Goal: Find specific page/section: Find specific page/section

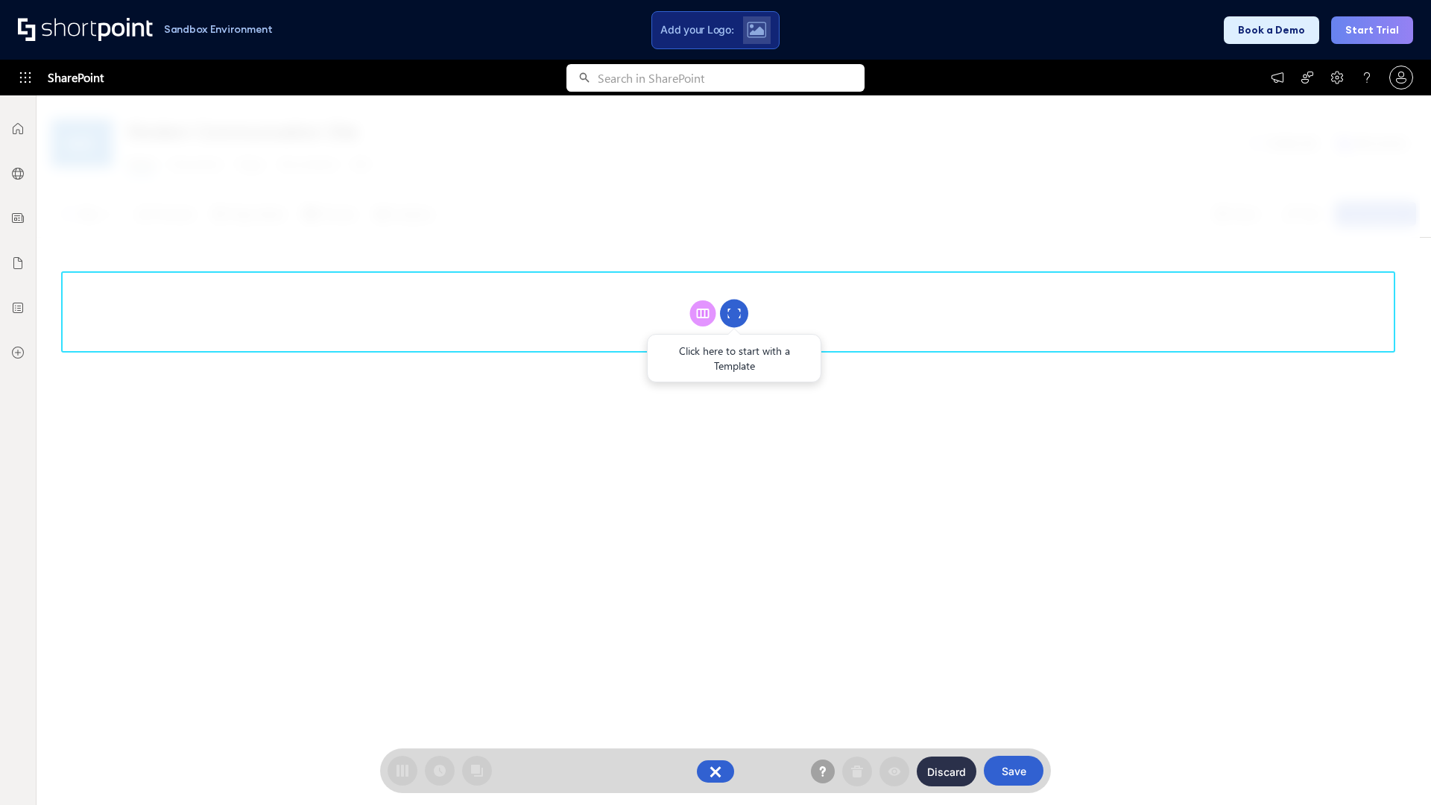
click at [734, 313] on circle at bounding box center [734, 314] width 28 height 28
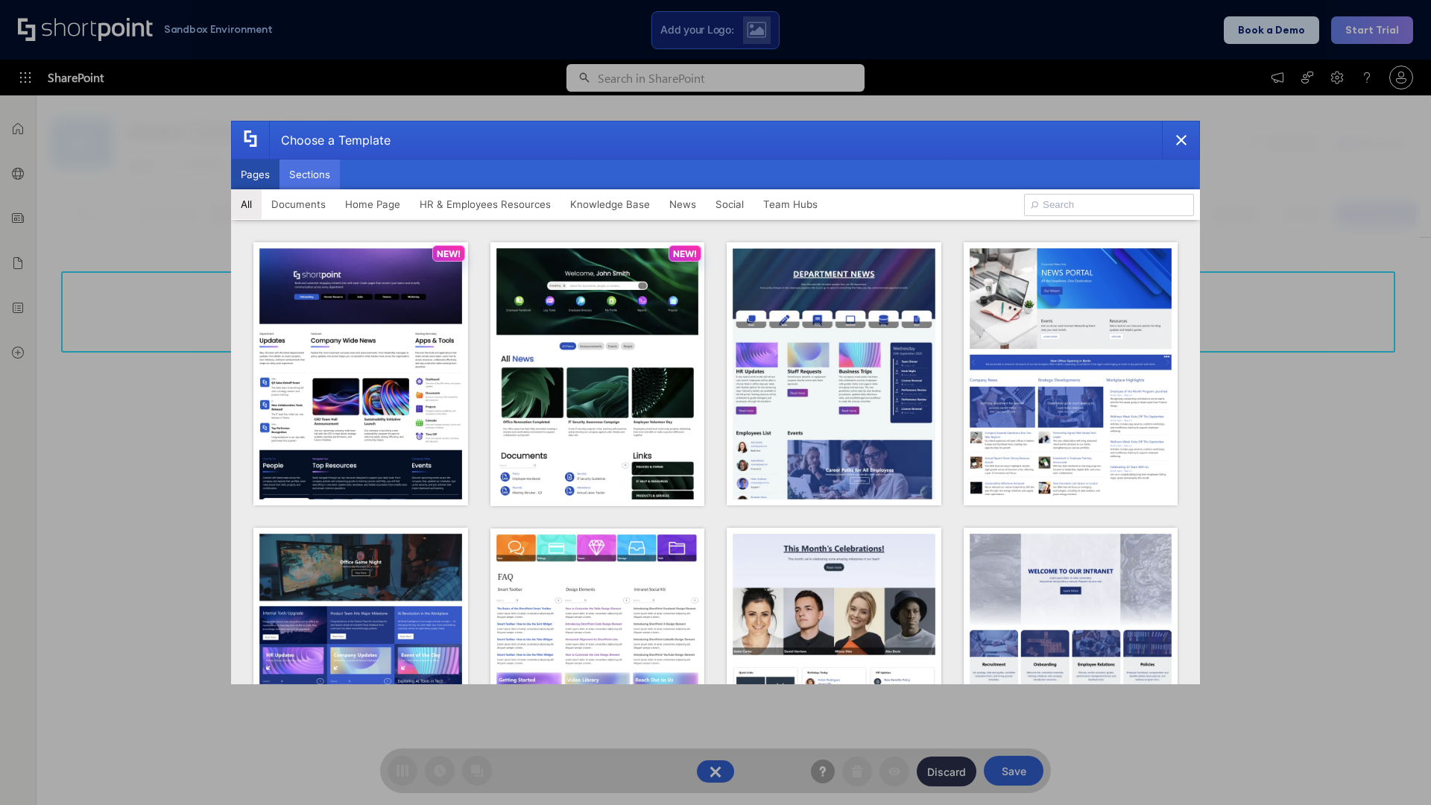
click at [309, 174] on button "Sections" at bounding box center [310, 175] width 60 height 30
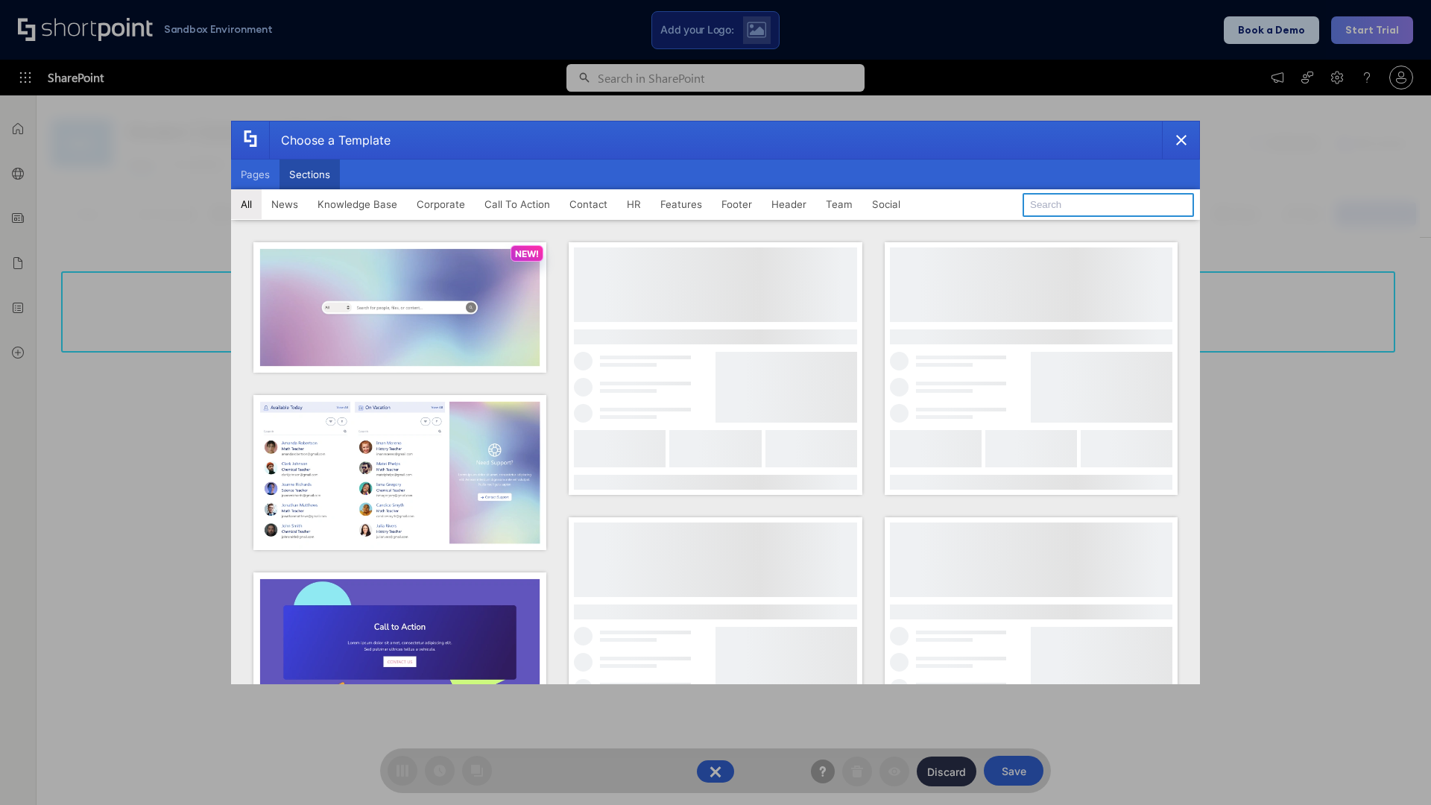
type input "Resources"
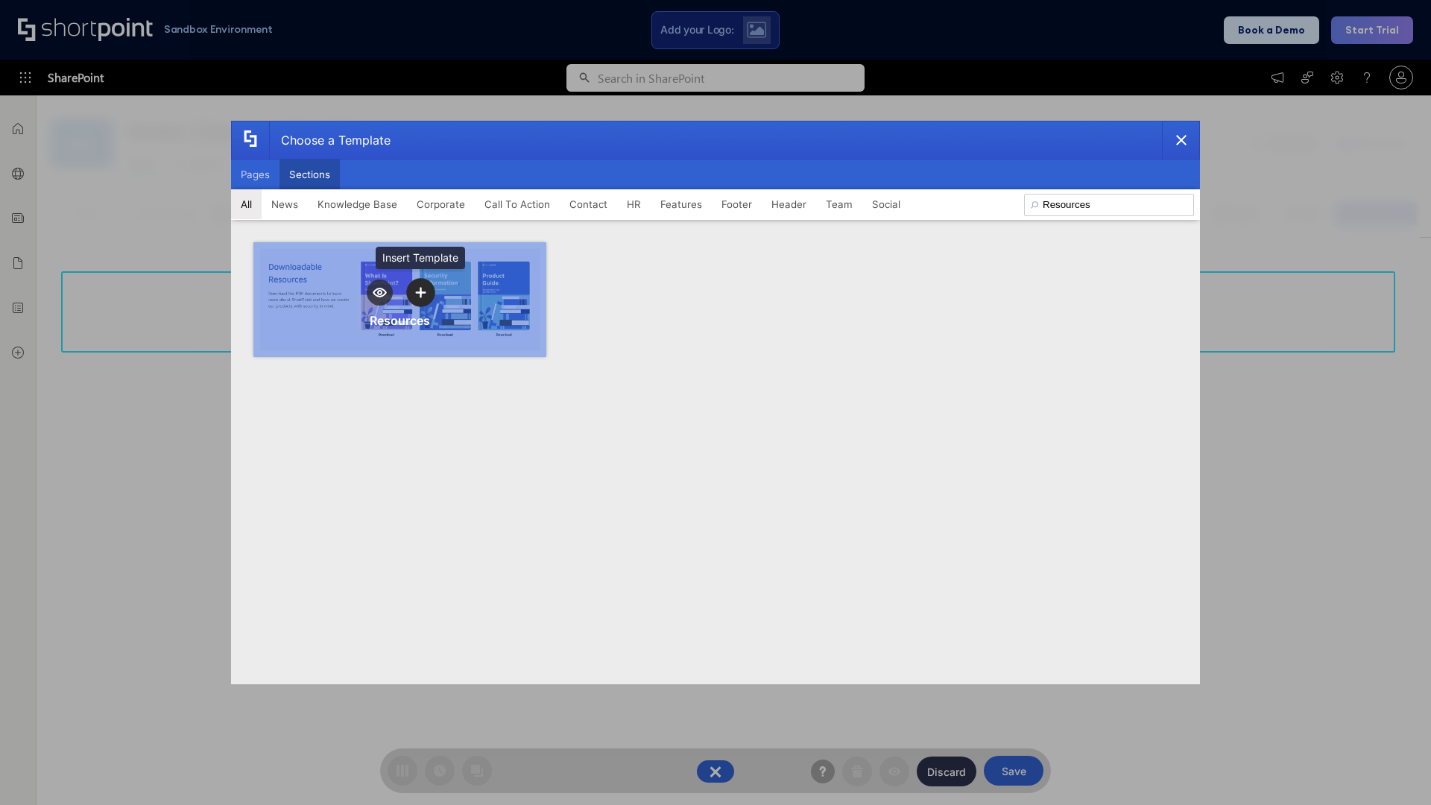
click at [420, 292] on icon "template selector" at bounding box center [420, 292] width 10 height 10
